Goal: Find specific page/section: Find specific page/section

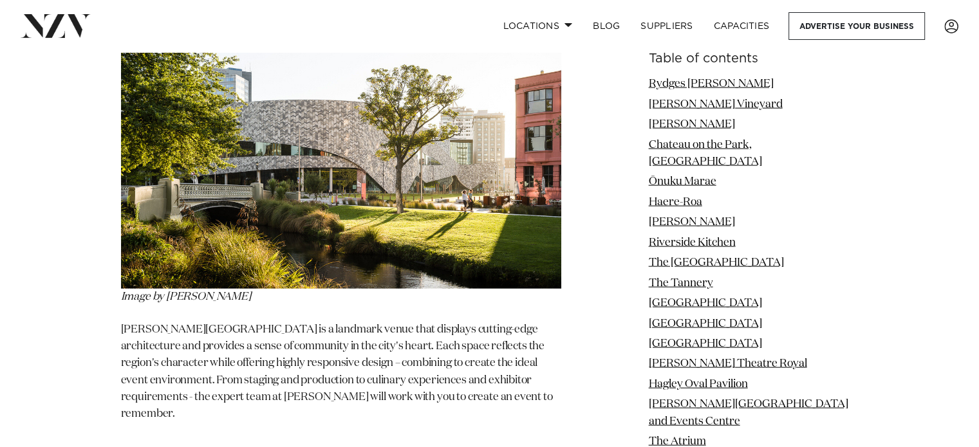
scroll to position [2815, 0]
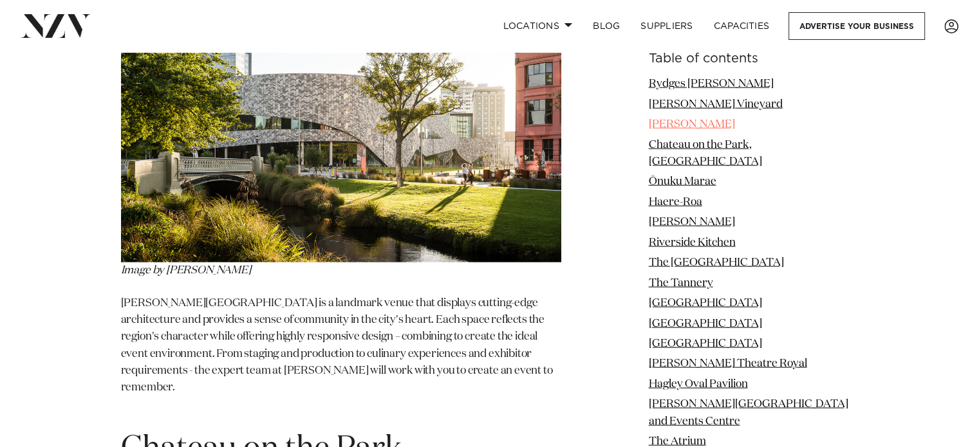
click at [680, 126] on link "Te Pae" at bounding box center [692, 124] width 86 height 11
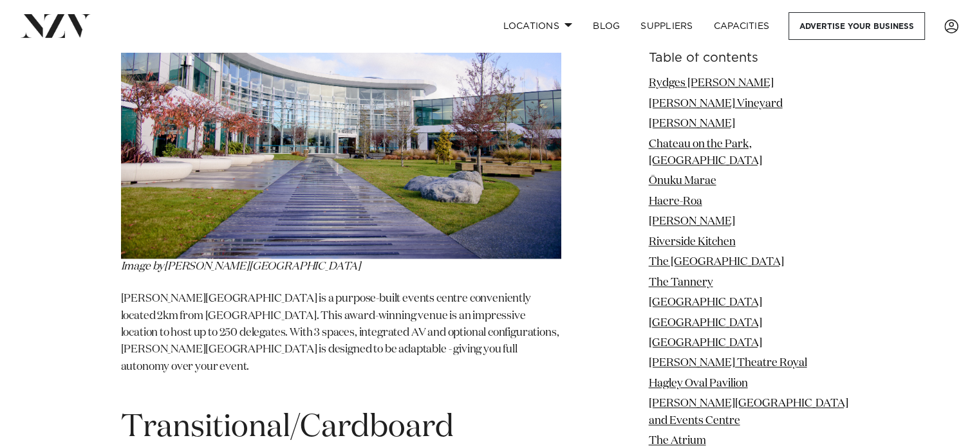
scroll to position [11768, 0]
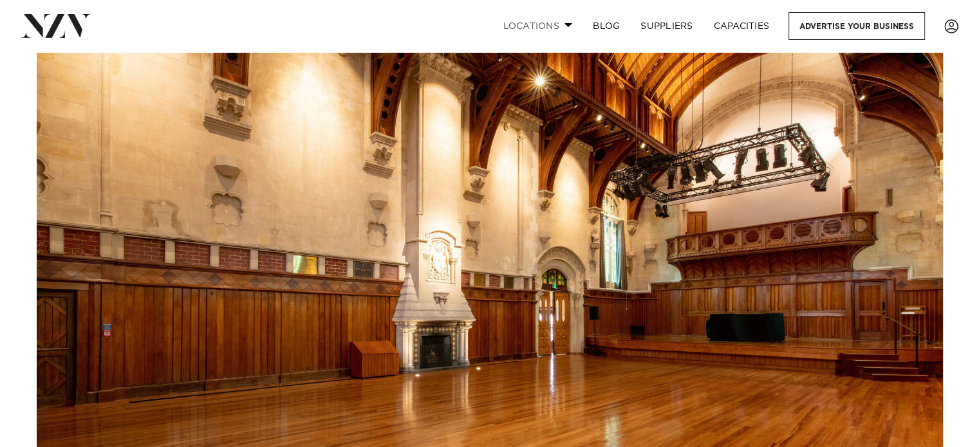
click at [564, 24] on span at bounding box center [568, 25] width 8 height 5
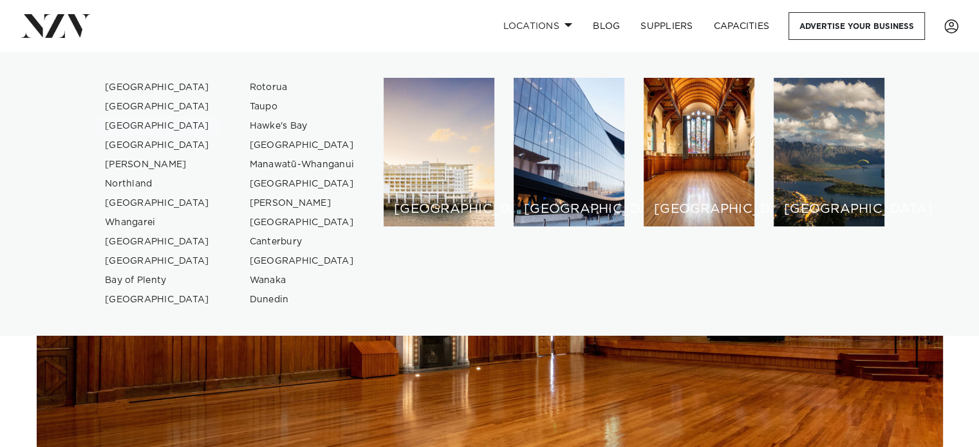
click at [144, 127] on link "[GEOGRAPHIC_DATA]" at bounding box center [158, 125] width 126 height 19
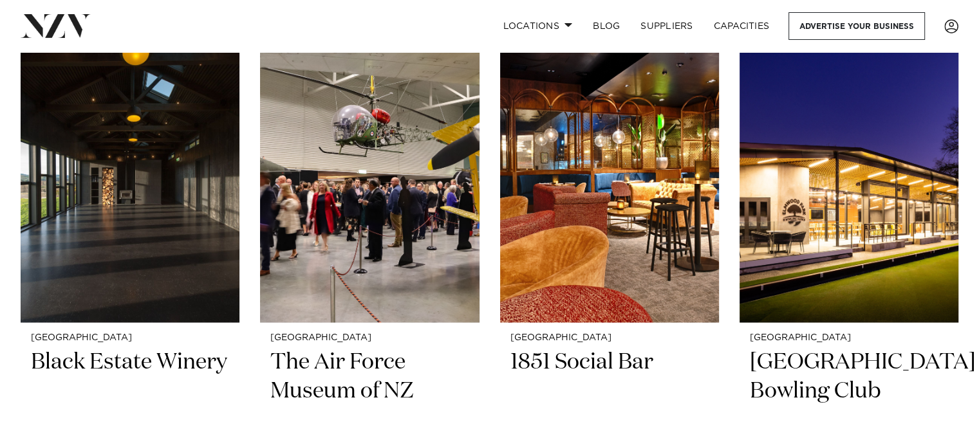
scroll to position [2294, 0]
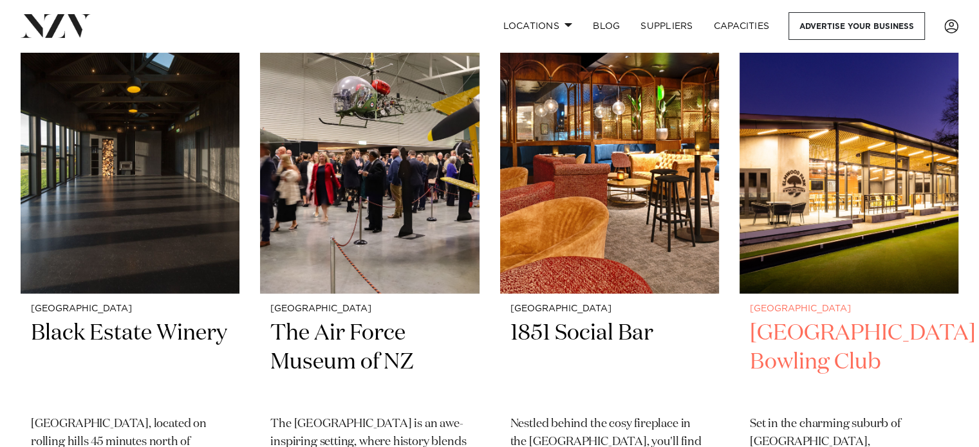
click at [817, 331] on h2 "[GEOGRAPHIC_DATA] Bowling Club" at bounding box center [849, 362] width 198 height 87
